Goal: Information Seeking & Learning: Find specific fact

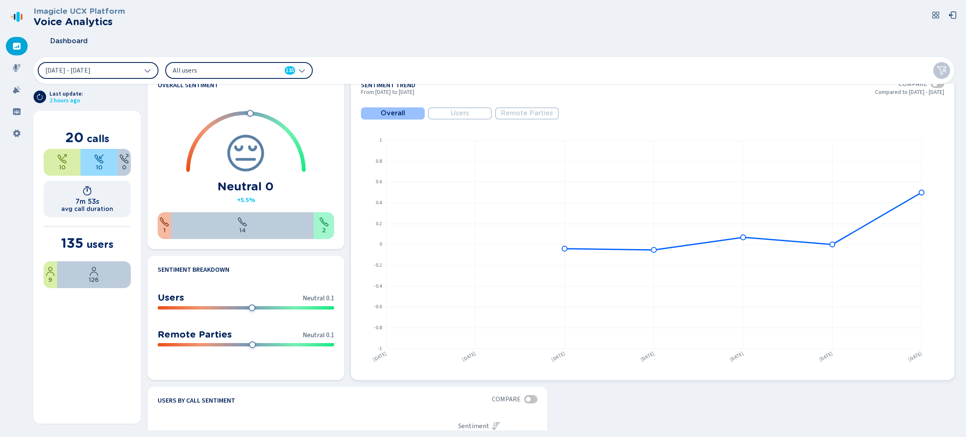
scroll to position [440, 0]
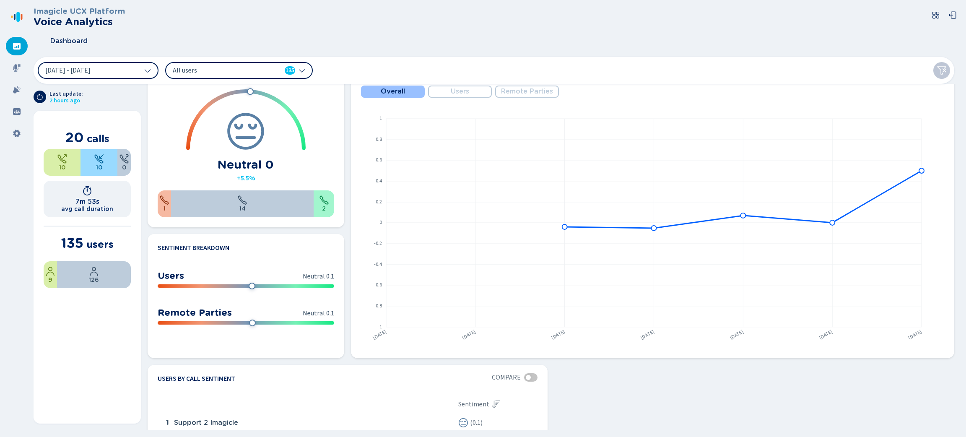
click at [305, 67] on icon at bounding box center [301, 70] width 7 height 7
click at [151, 69] on icon at bounding box center [147, 70] width 7 height 7
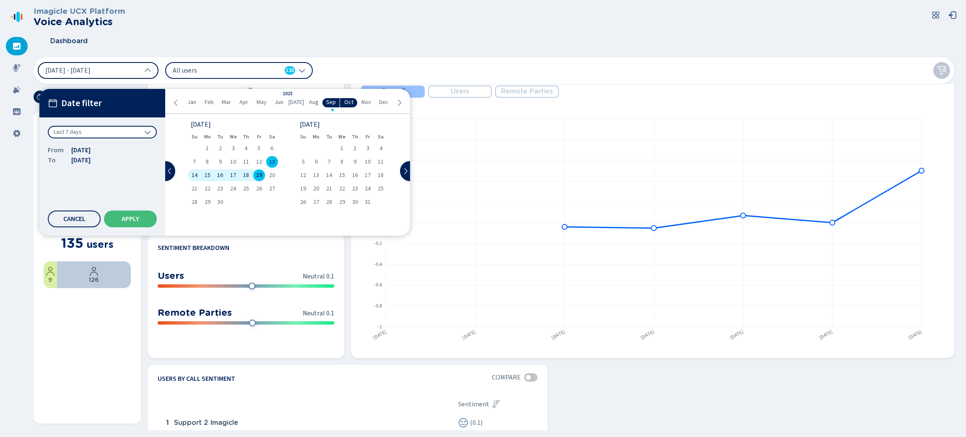
click at [128, 132] on div "Last 7 days" at bounding box center [102, 132] width 109 height 13
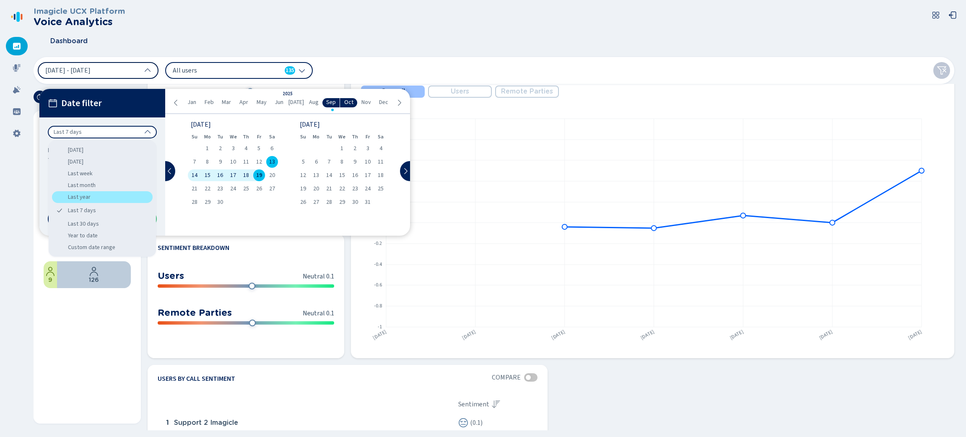
click at [104, 196] on div "Last year" at bounding box center [102, 197] width 101 height 12
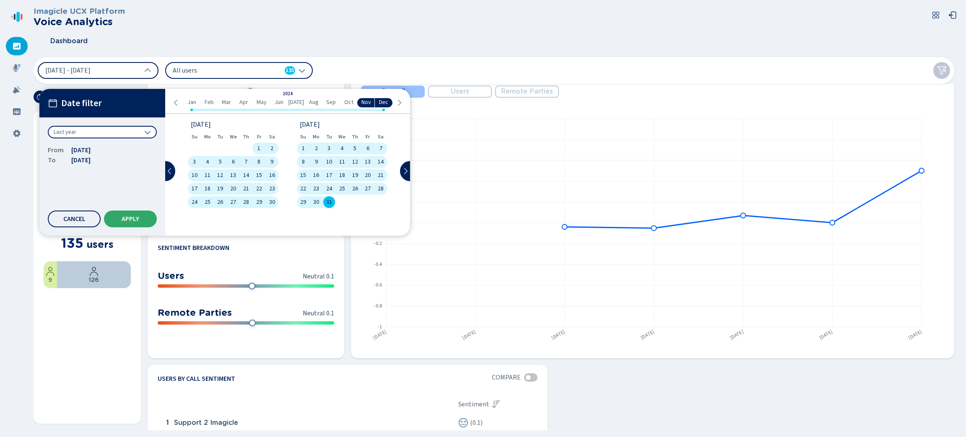
click at [140, 213] on button "Apply" at bounding box center [130, 218] width 53 height 17
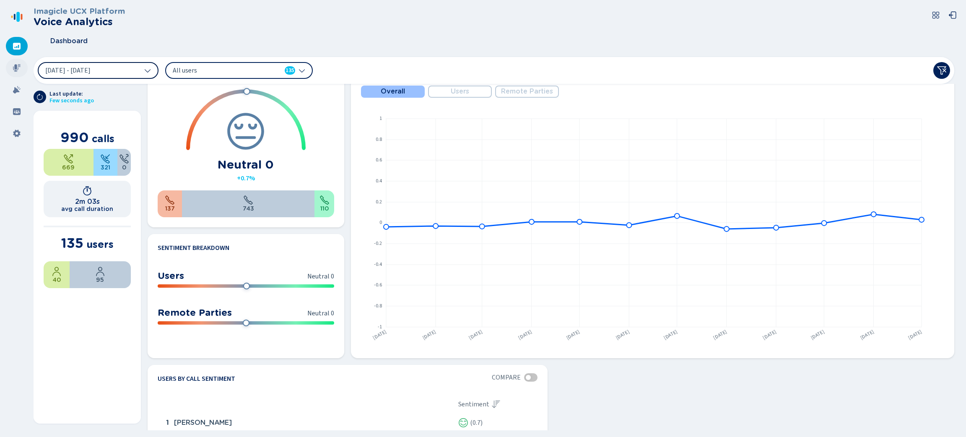
click at [16, 65] on icon at bounding box center [17, 68] width 8 height 8
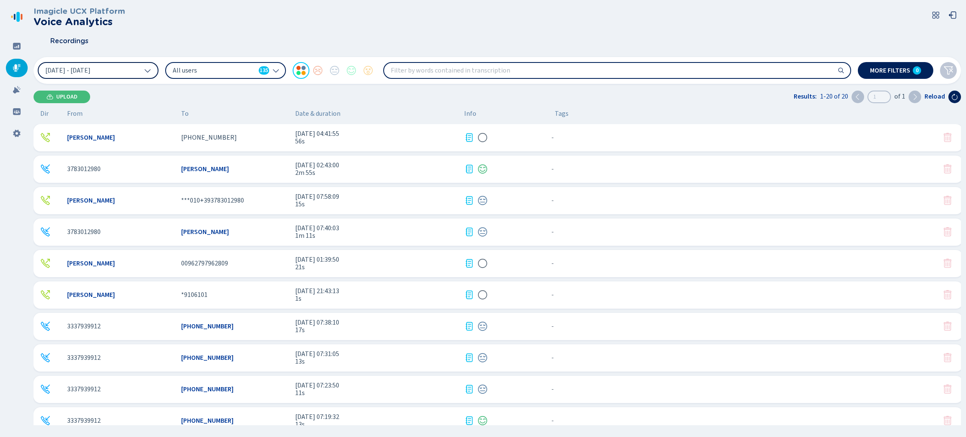
click at [149, 73] on icon at bounding box center [147, 70] width 7 height 7
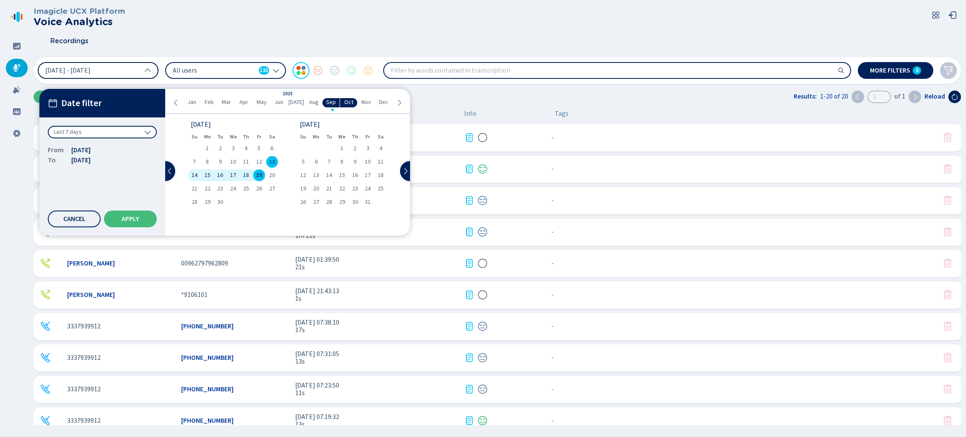
click at [143, 138] on div "Last 7 days" at bounding box center [102, 135] width 109 height 19
click at [145, 127] on div "Last 7 days" at bounding box center [102, 132] width 109 height 13
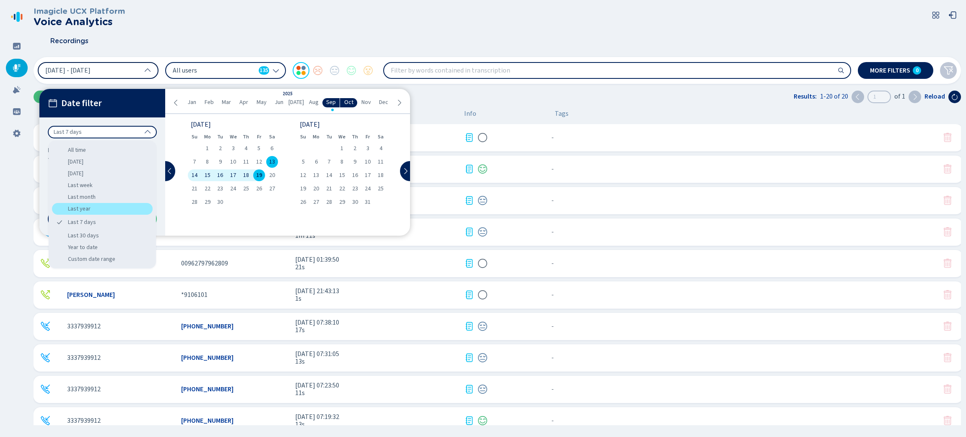
click at [110, 208] on div "Last year" at bounding box center [102, 209] width 101 height 12
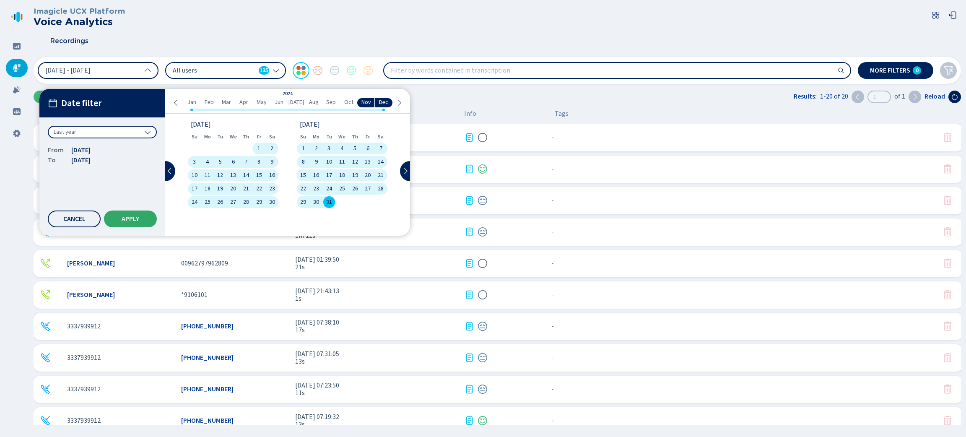
click at [137, 216] on span "Apply" at bounding box center [131, 218] width 18 height 7
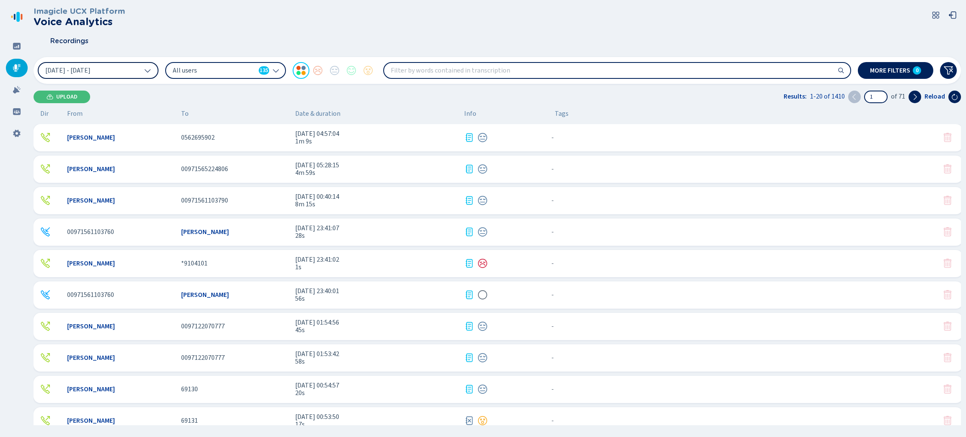
click at [475, 67] on input "search" at bounding box center [617, 70] width 466 height 15
type input "credit card"
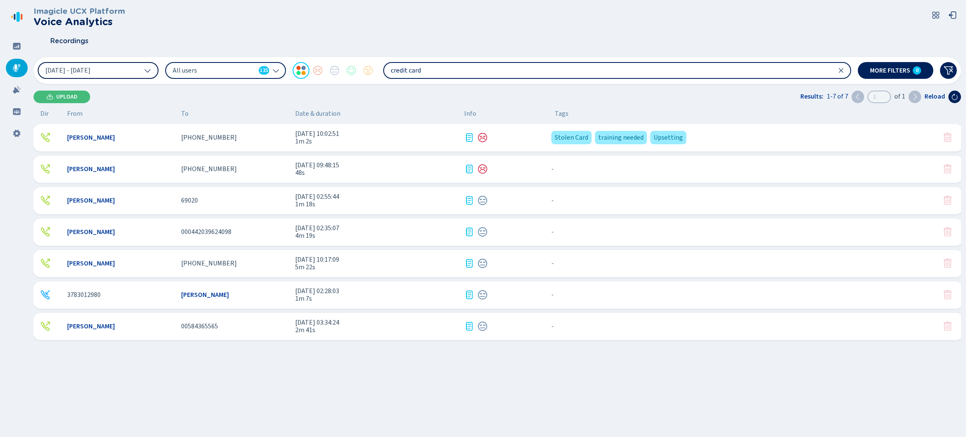
click at [433, 138] on span "1m 2s" at bounding box center [376, 142] width 162 height 8
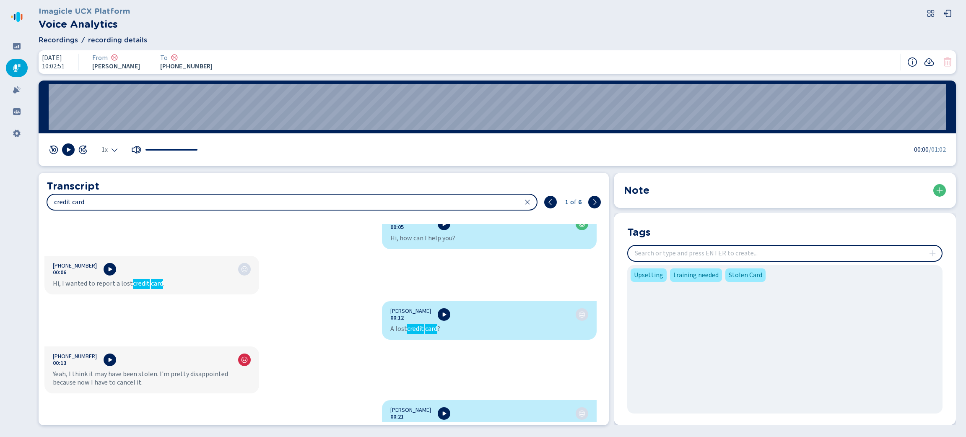
scroll to position [126, 0]
